Goal: Ask a question

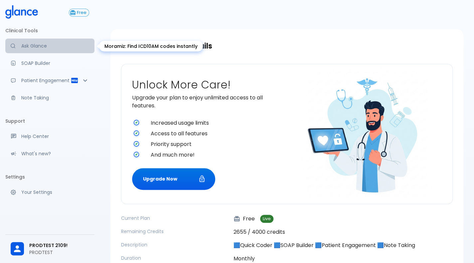
click at [23, 44] on p "Ask Glance" at bounding box center [55, 46] width 68 height 7
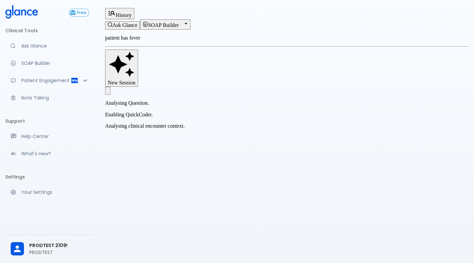
click at [212, 41] on p "patient has fever" at bounding box center [286, 38] width 363 height 6
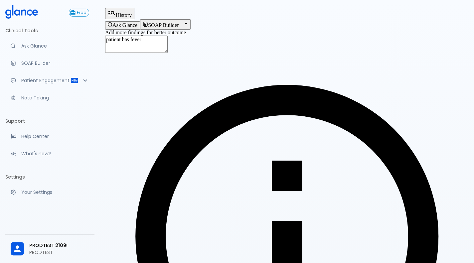
click at [168, 42] on textarea "patient has fever" at bounding box center [136, 44] width 62 height 17
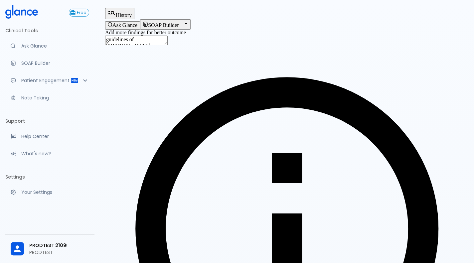
type textarea "guidelines of [MEDICAL_DATA]"
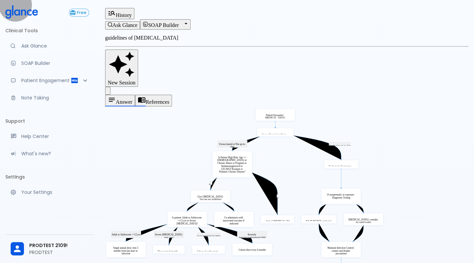
click at [134, 8] on button "History" at bounding box center [119, 13] width 29 height 11
